Goal: Task Accomplishment & Management: Use online tool/utility

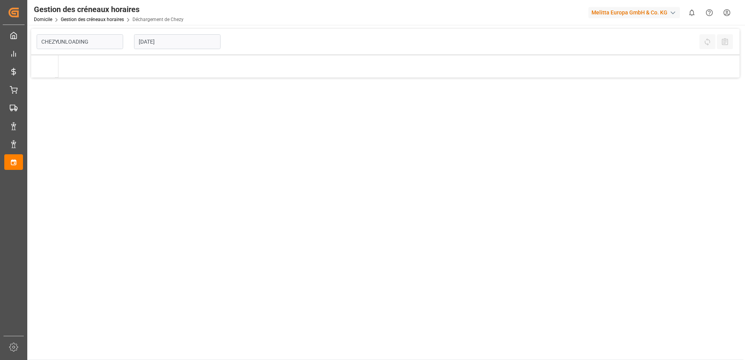
type input "Chezy Unloading"
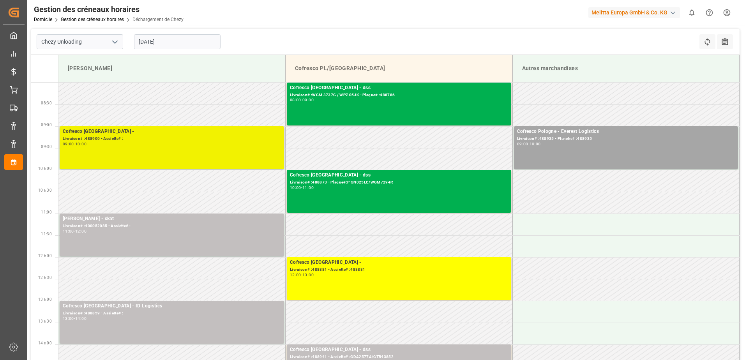
click at [184, 148] on div "Cofresco [GEOGRAPHIC_DATA] - Livraison# :488900 - Assiette# : 09:00 - 10:00" at bounding box center [172, 148] width 218 height 40
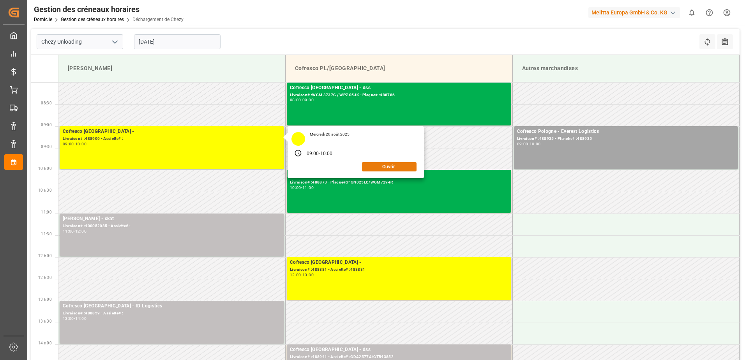
click at [388, 168] on button "Ouvrir" at bounding box center [389, 166] width 55 height 9
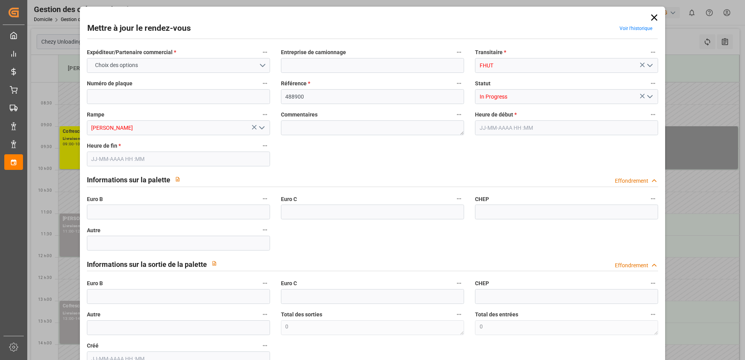
type input "[DATE] 09:00"
type input "[DATE] 10:00"
type input "[DATE] 11:10"
click at [650, 96] on icon "Ouvrir le menu" at bounding box center [649, 96] width 9 height 9
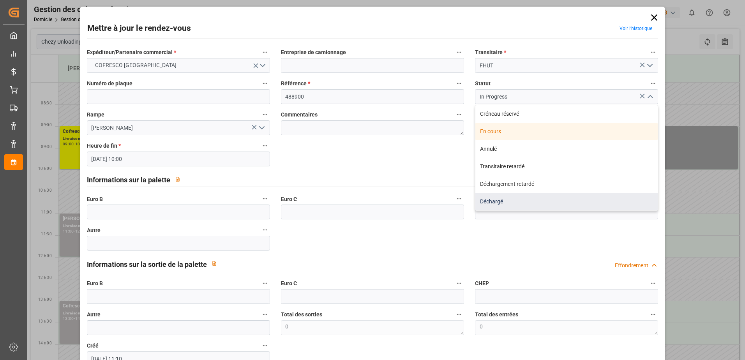
click at [580, 204] on div "Déchargé" at bounding box center [566, 202] width 182 height 18
type input "Unloaded"
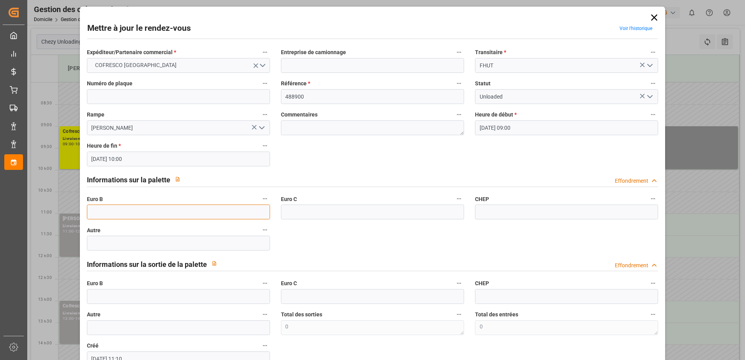
click at [103, 211] on input "text" at bounding box center [178, 212] width 183 height 15
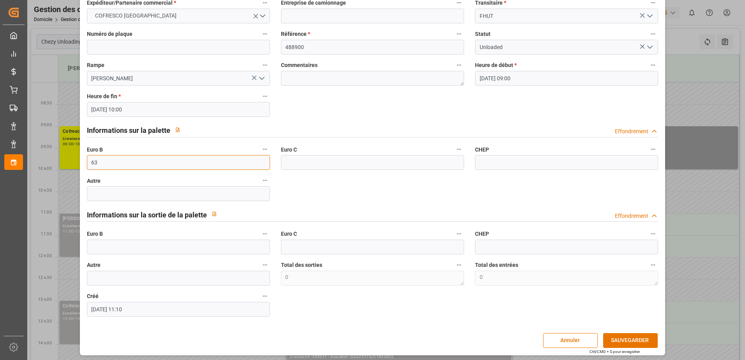
scroll to position [51, 0]
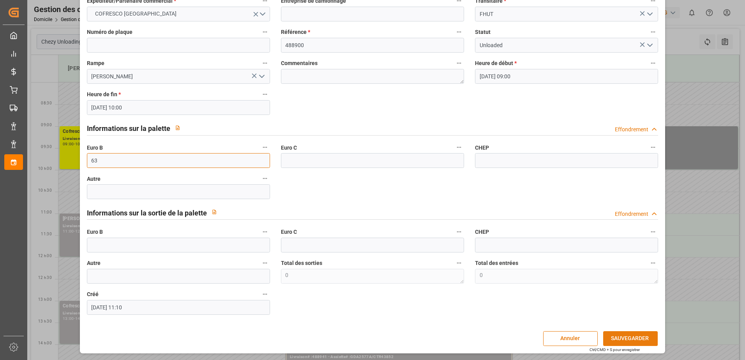
type input "63"
click at [640, 340] on button "SAUVEGARDER" at bounding box center [630, 338] width 55 height 15
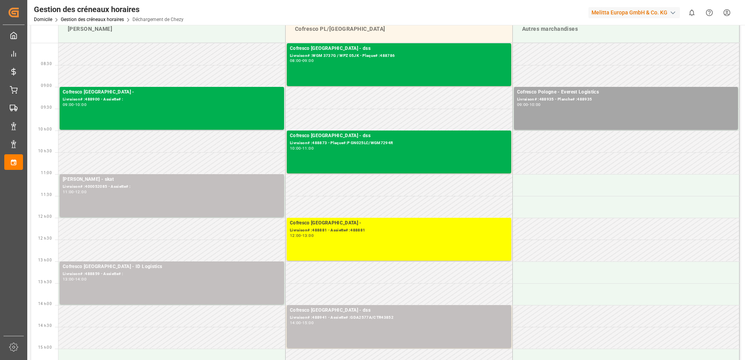
scroll to position [39, 0]
